Goal: Use online tool/utility

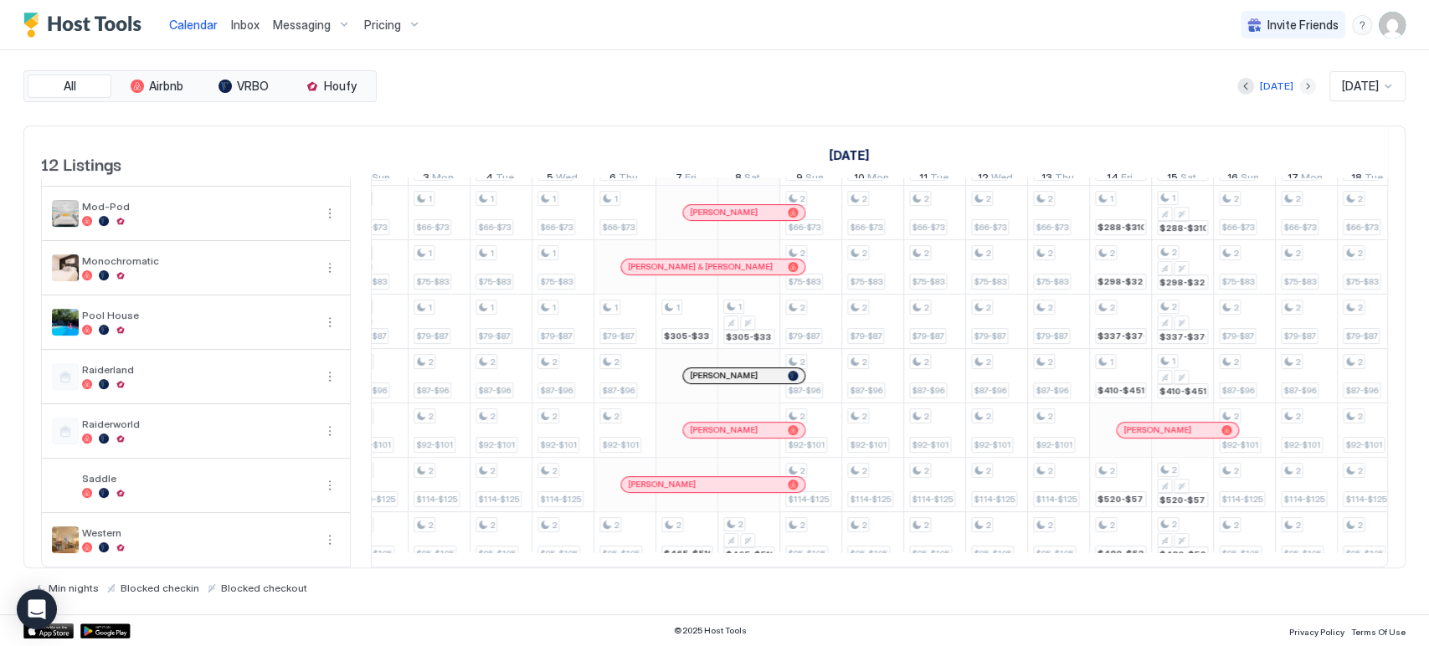
click at [1299, 84] on button "Next month" at bounding box center [1307, 86] width 17 height 17
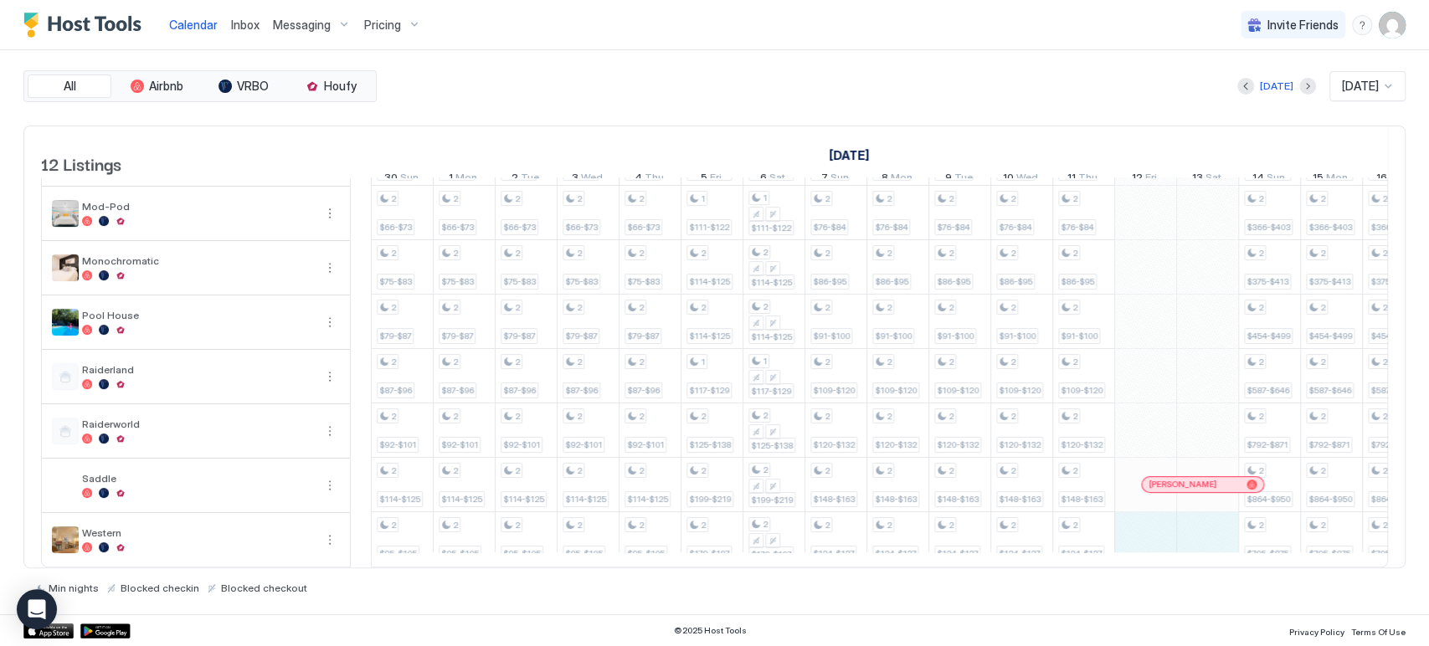
drag, startPoint x: 1136, startPoint y: 527, endPoint x: 1189, endPoint y: 523, distance: 52.9
click at [1189, 523] on div "2 $460-$506 2 $500-$550 2 $300-$330 2 $285-$305 2 $294-$320 1 $288-$310 2 $298-…" at bounding box center [1176, 240] width 3469 height 652
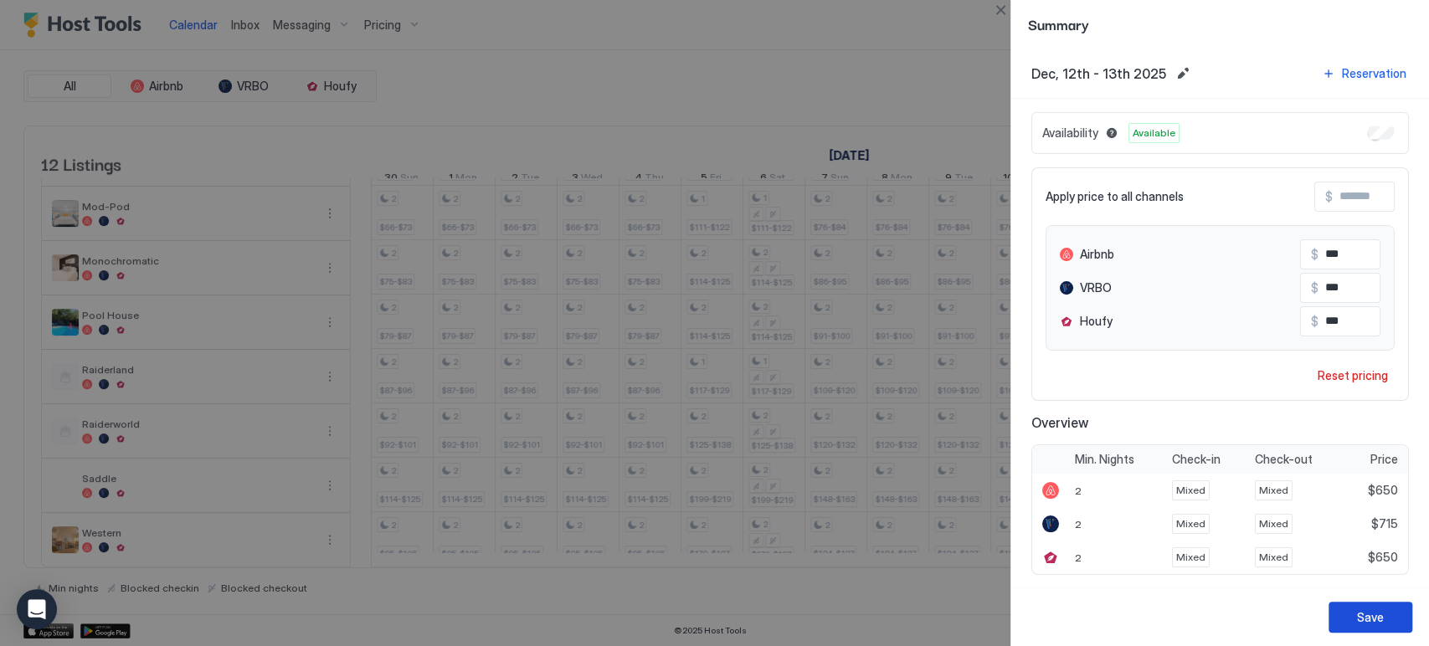
click at [1344, 619] on button "Save" at bounding box center [1370, 617] width 84 height 31
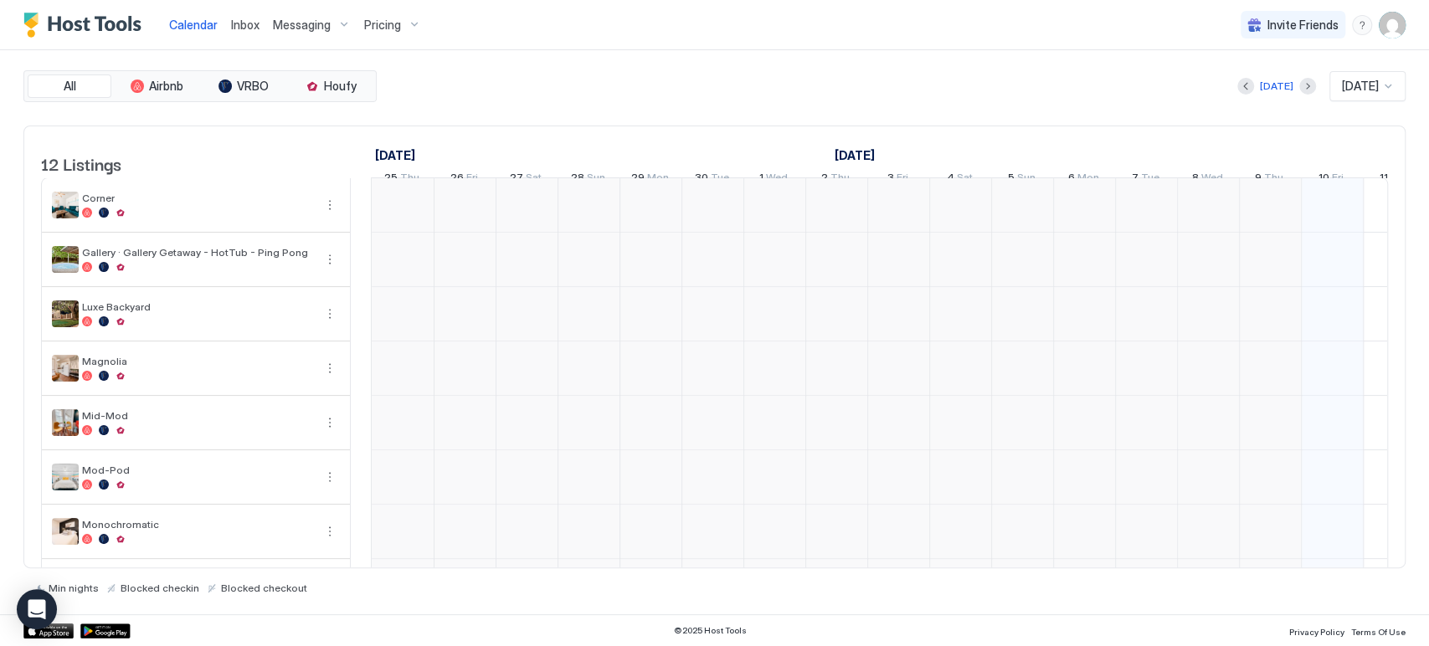
scroll to position [0, 930]
click at [1342, 92] on span "[DATE]" at bounding box center [1360, 86] width 37 height 15
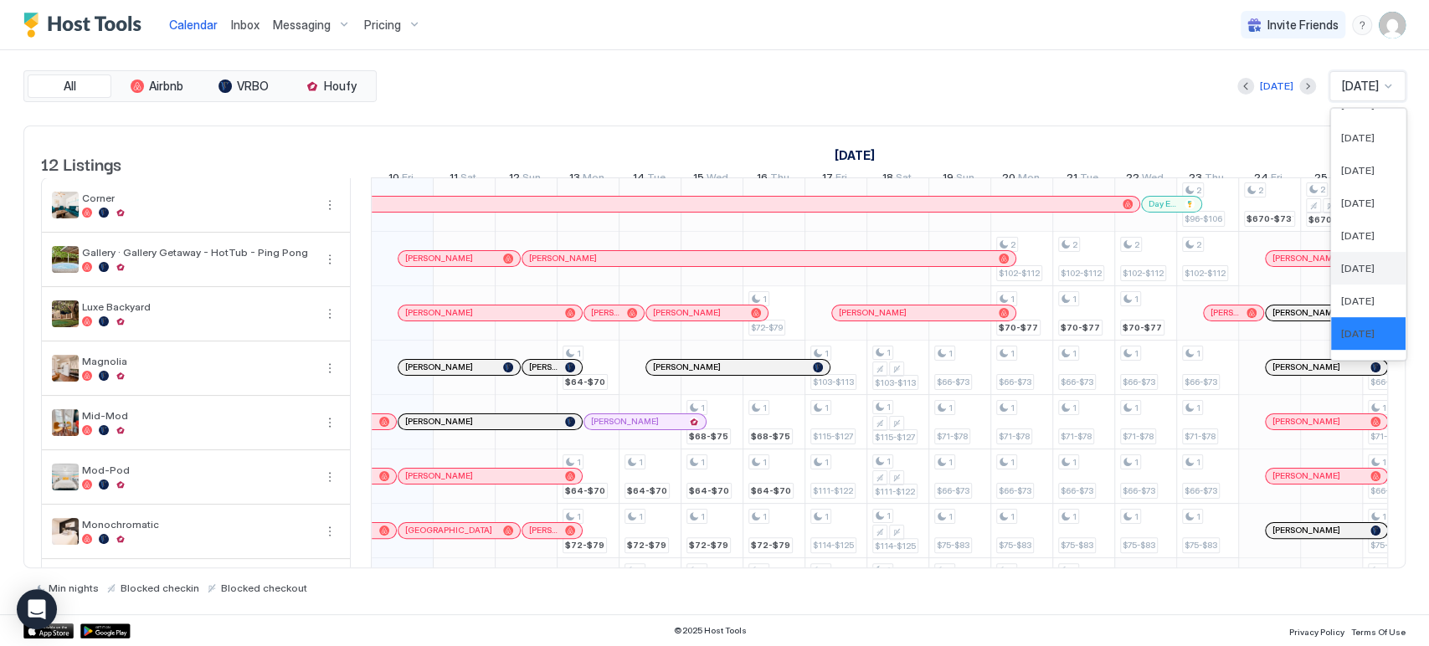
scroll to position [556, 0]
click at [1347, 313] on div "[DATE]" at bounding box center [1368, 306] width 75 height 33
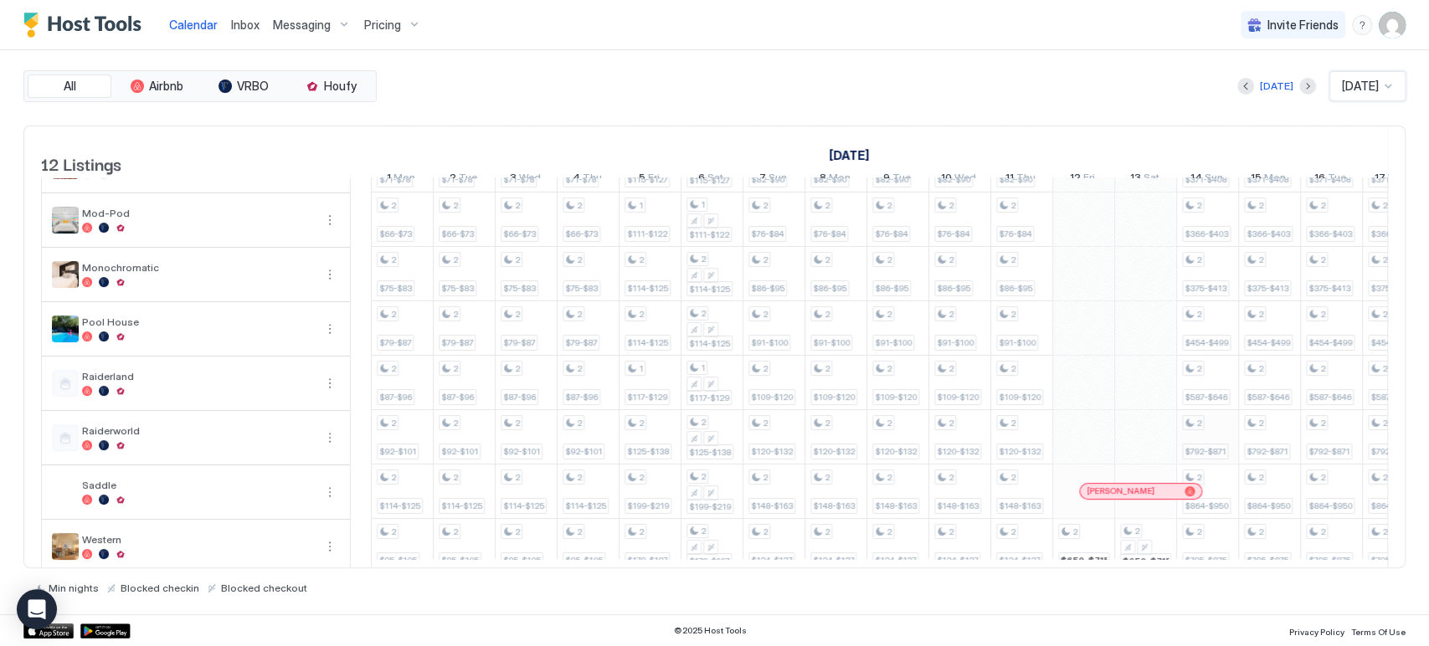
scroll to position [289, 0]
